Goal: Ask a question

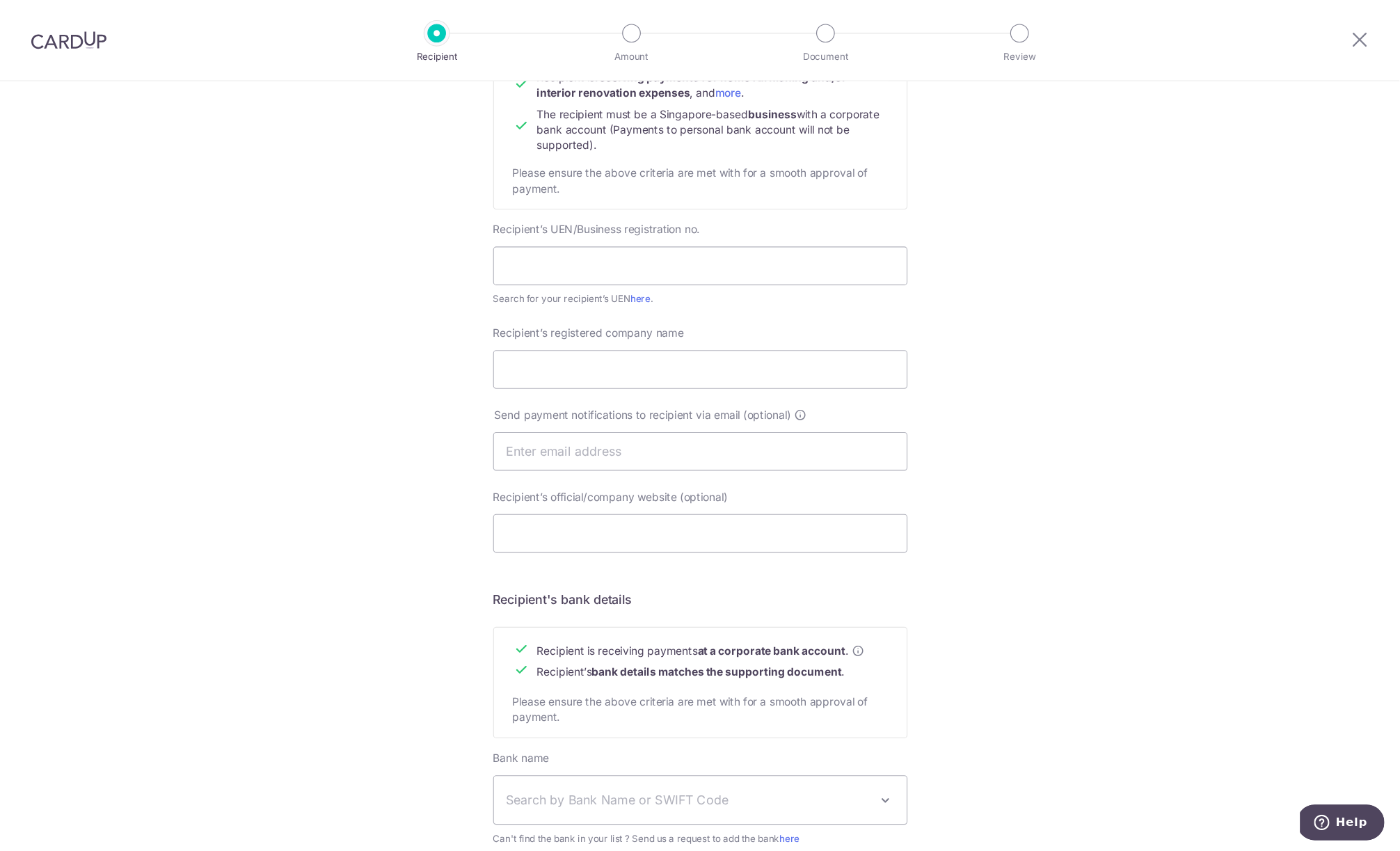
scroll to position [155, 0]
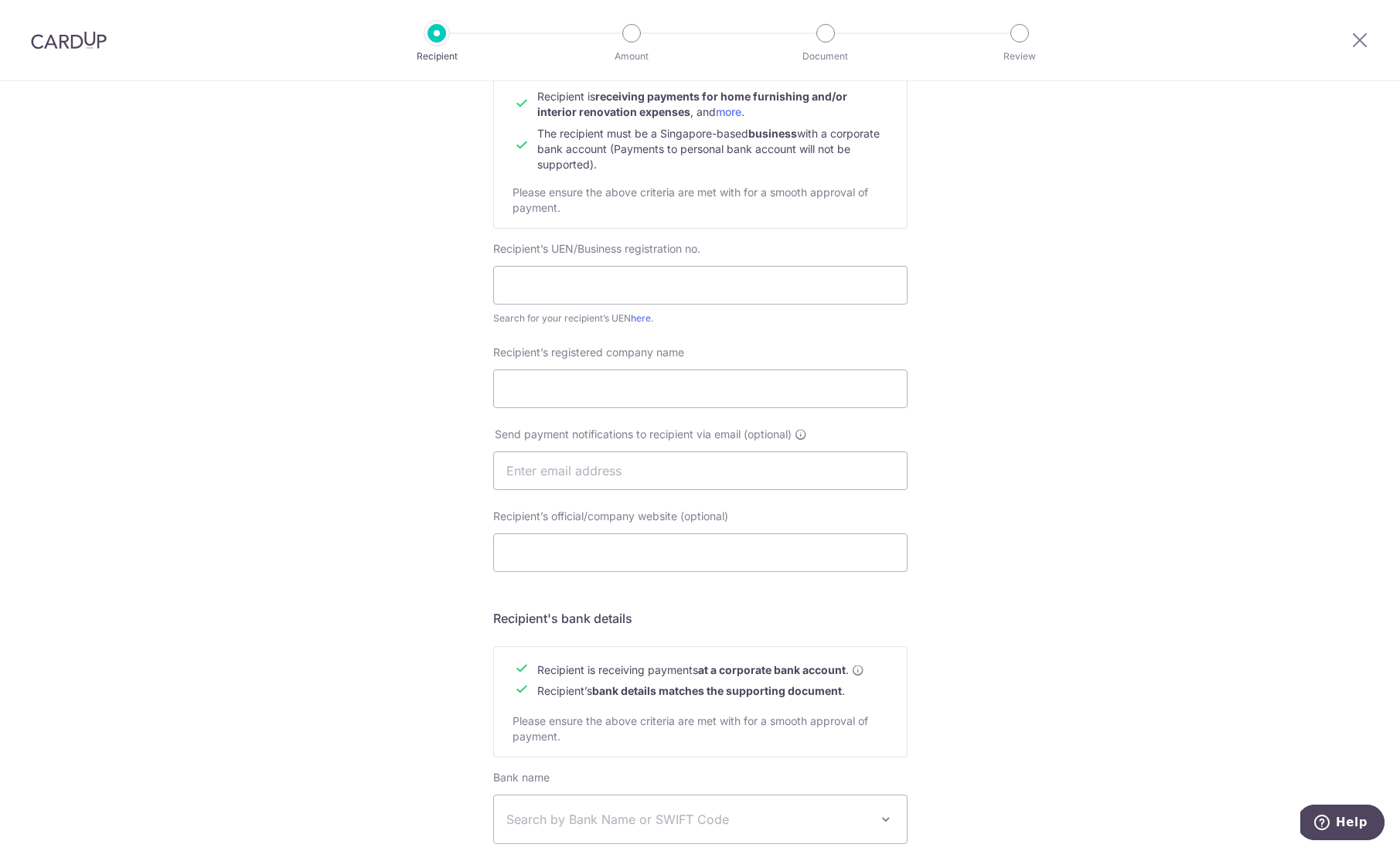
click at [1064, 443] on div "Who would you like to pay? Your recipient does not need a CardUp account to rec…" at bounding box center [700, 490] width 1400 height 1162
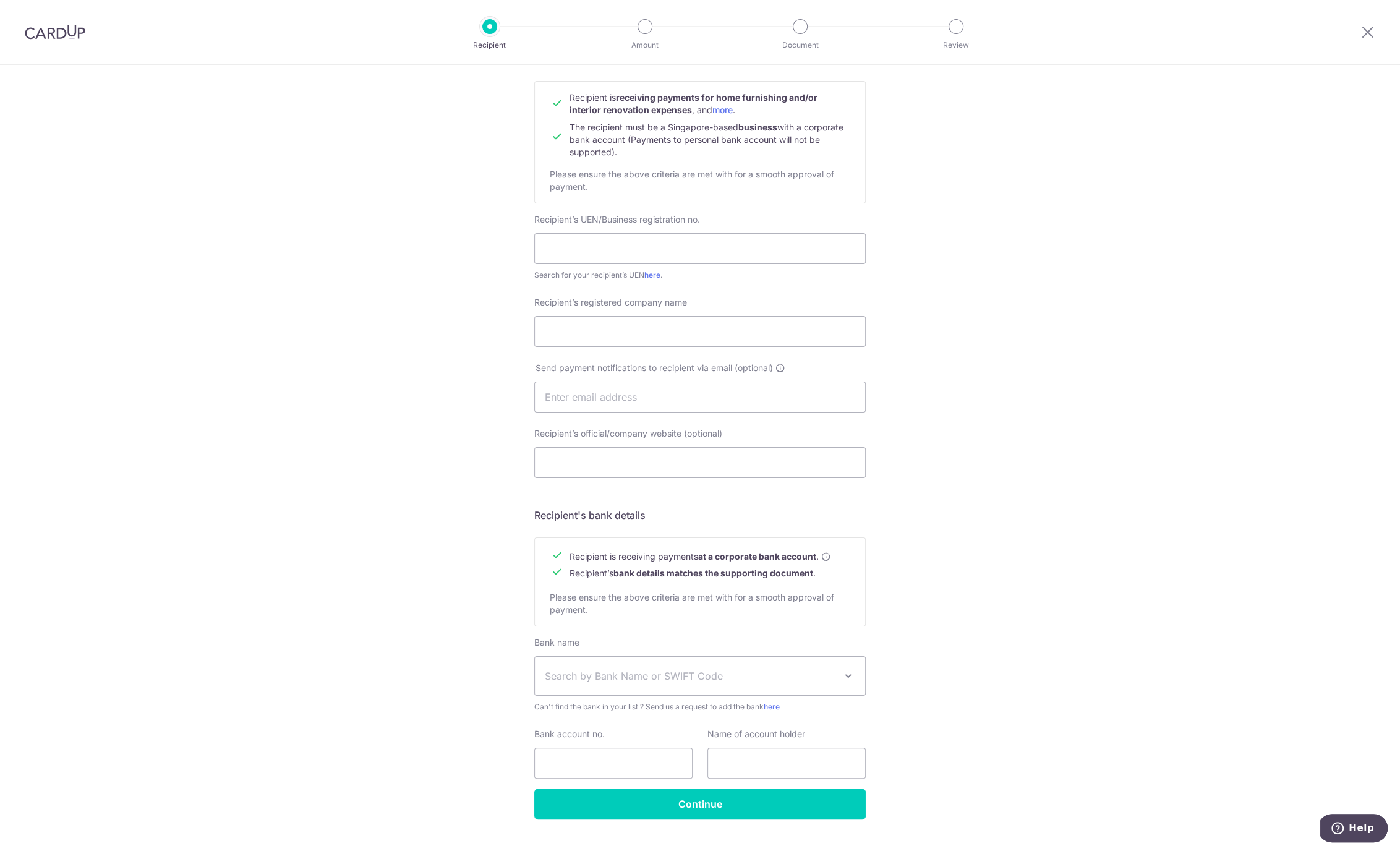
scroll to position [97, 0]
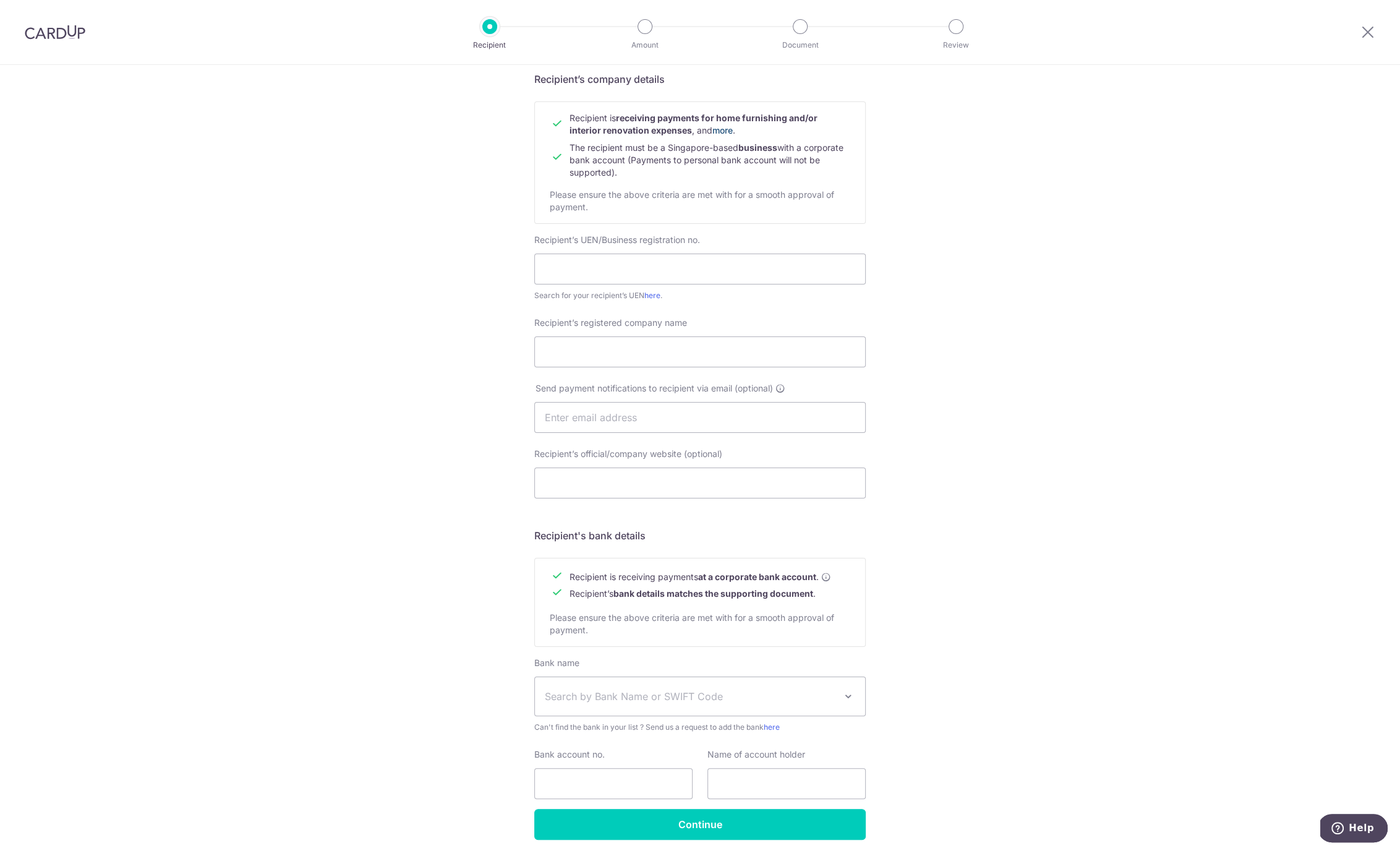
click at [727, 131] on link "more" at bounding box center [722, 130] width 20 height 11
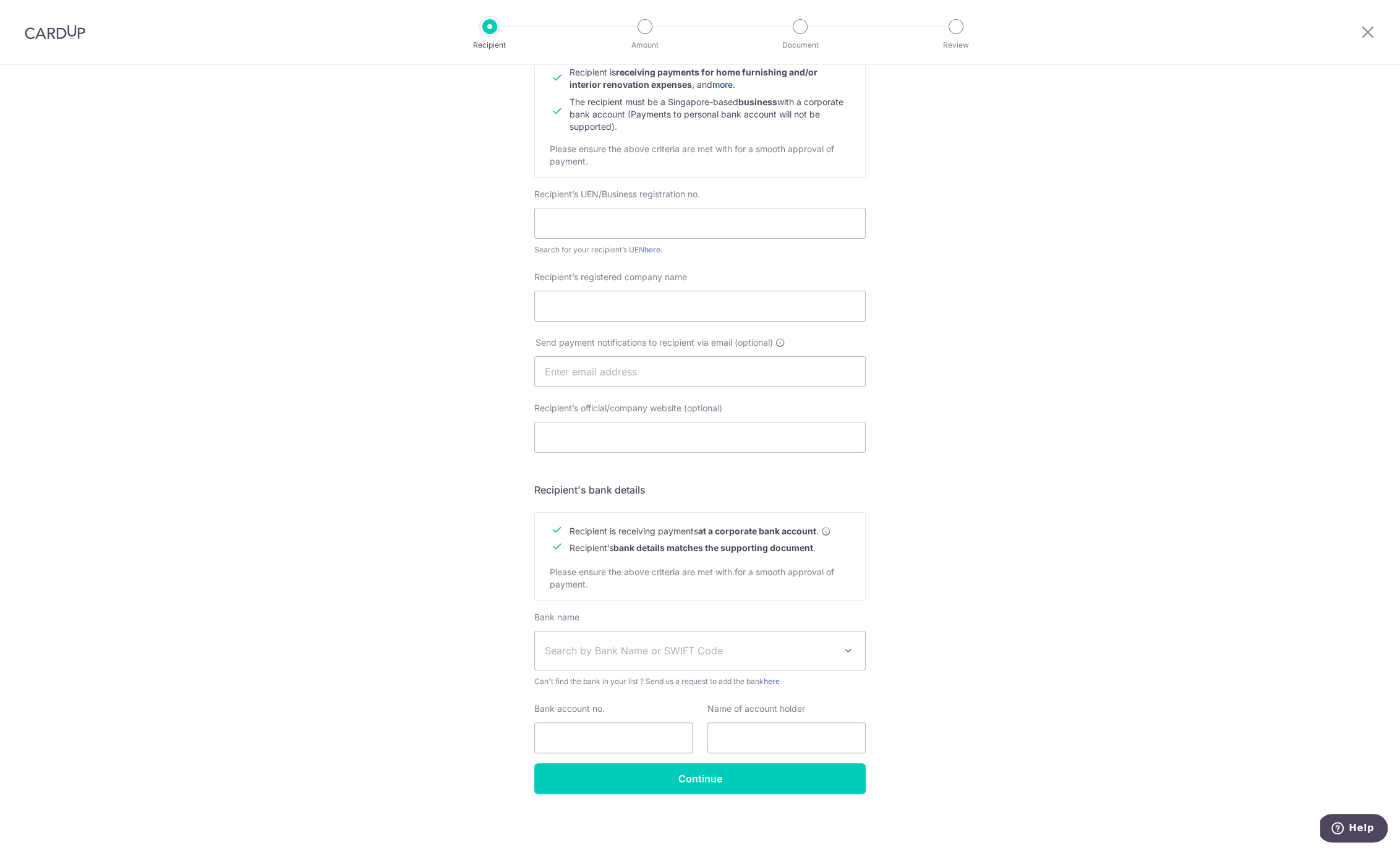
scroll to position [11, 0]
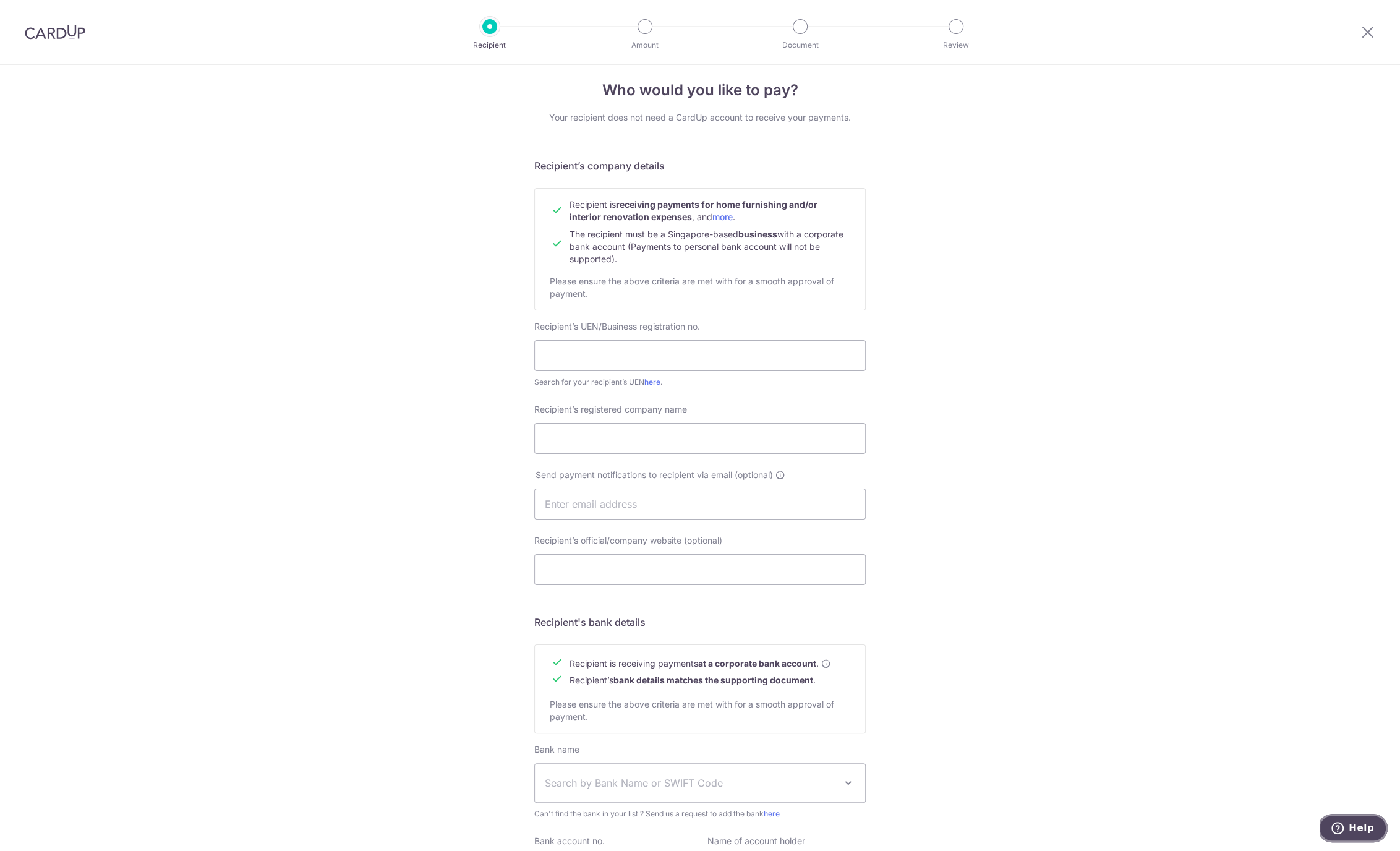
click at [1119, 680] on button "Help" at bounding box center [1352, 828] width 70 height 29
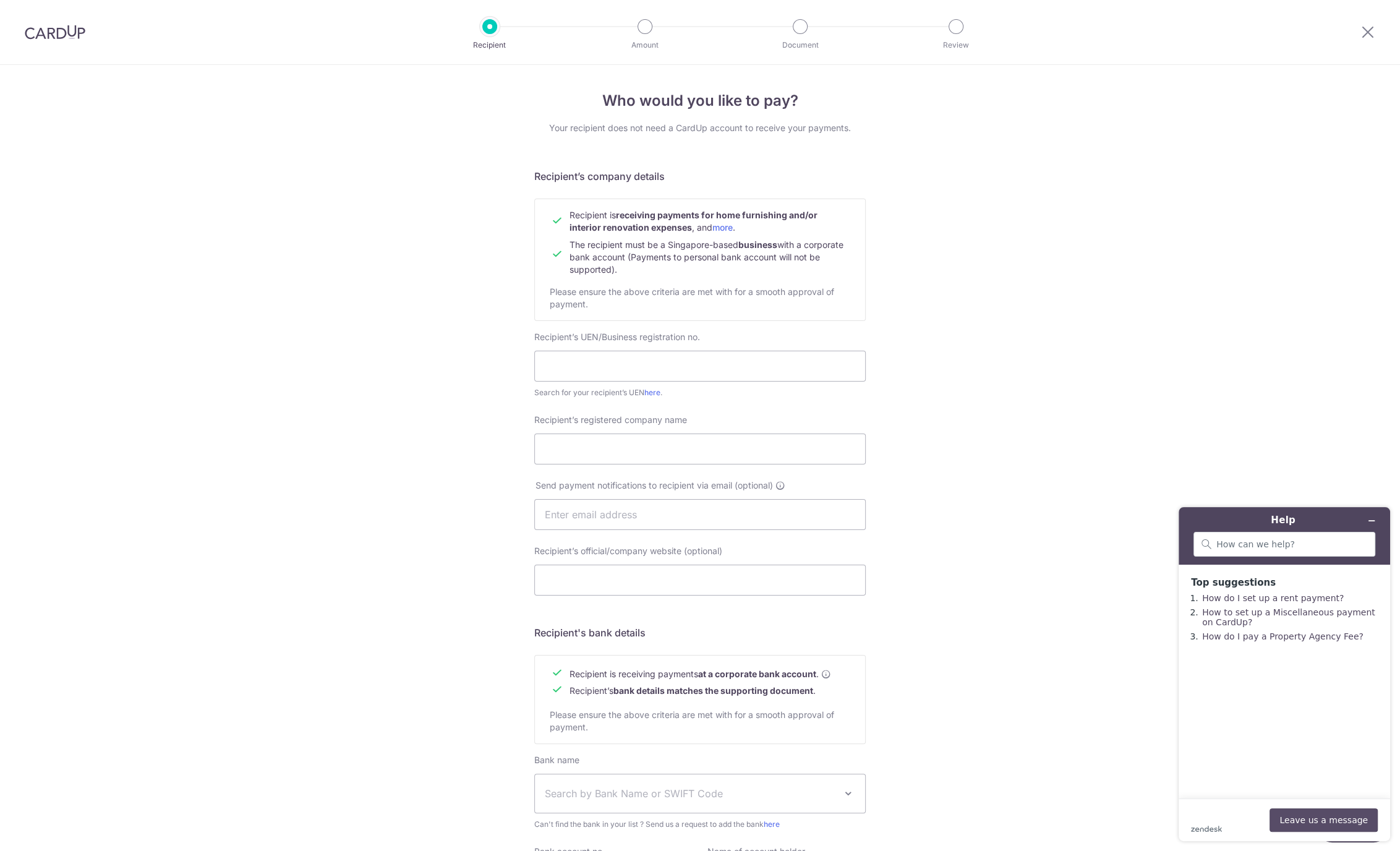
click at [1119, 680] on button "Leave us a message" at bounding box center [1323, 819] width 108 height 23
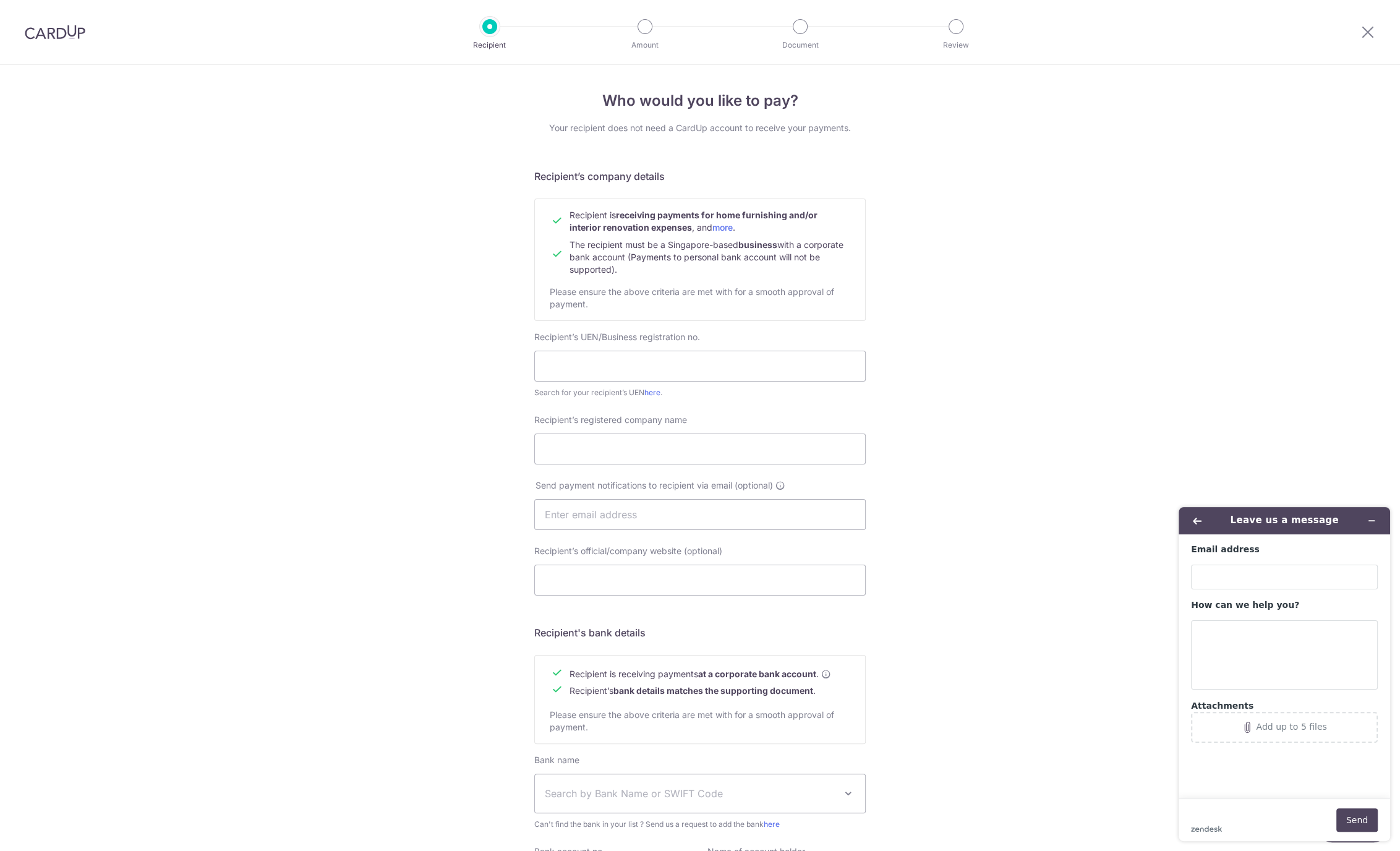
click at [1119, 552] on div "Email address" at bounding box center [1284, 549] width 187 height 12
click at [1119, 564] on input "Email address" at bounding box center [1284, 576] width 187 height 25
click at [1119, 572] on input "Email address" at bounding box center [1284, 576] width 187 height 25
type input "[PERSON_NAME][EMAIL_ADDRESS][DOMAIN_NAME]"
click at [1119, 631] on textarea "How can we help you?" at bounding box center [1284, 655] width 187 height 69
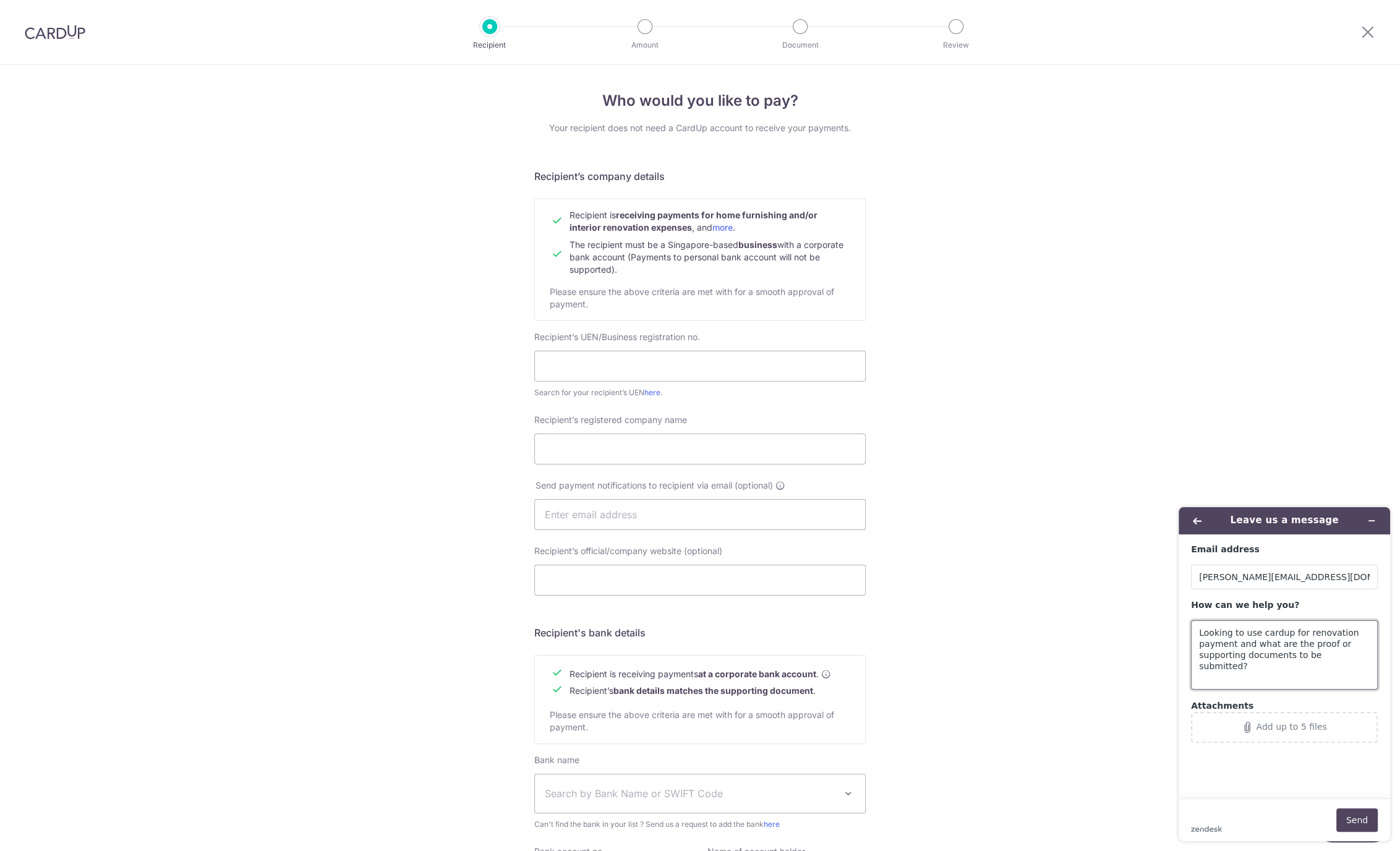
type textarea "Looking to use cardup for renovation payment and what are the proof or supporti…"
click at [1119, 680] on footer "zendesk .cls-1{fill:#03363d;} Send" at bounding box center [1283, 819] width 211 height 43
click at [1119, 680] on button "Send" at bounding box center [1356, 819] width 41 height 23
